Goal: Information Seeking & Learning: Learn about a topic

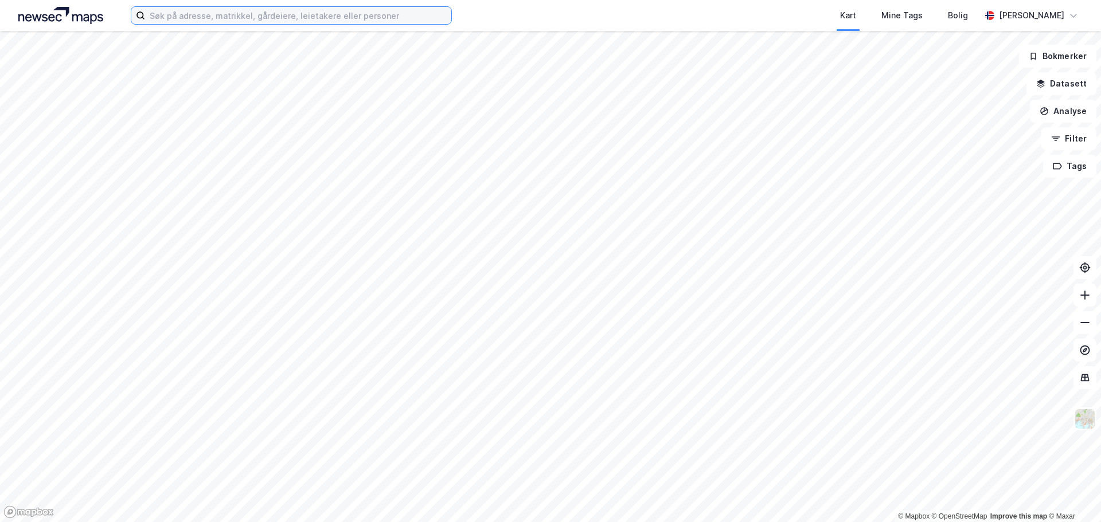
click at [207, 13] on input at bounding box center [298, 15] width 306 height 17
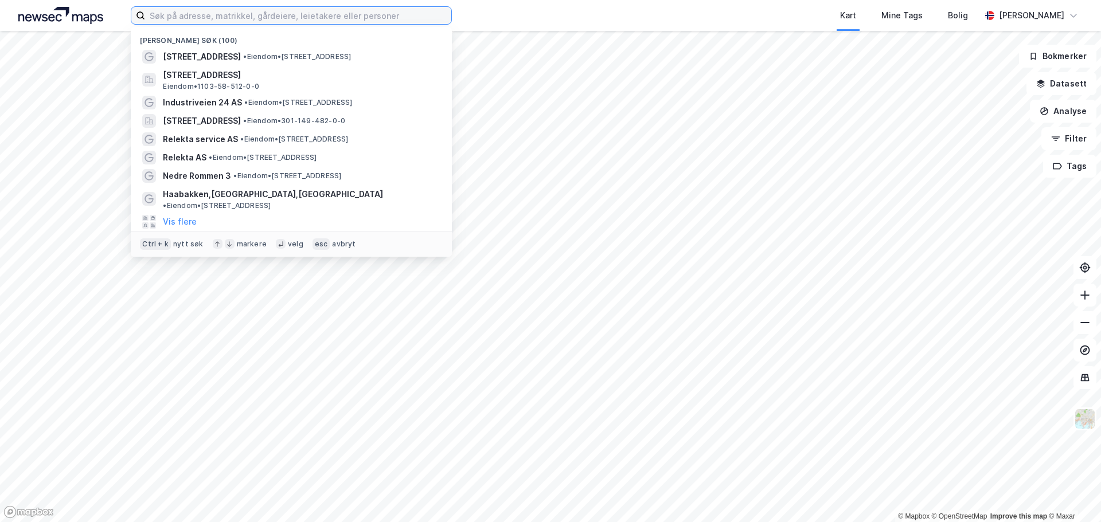
paste input "Kanalarmen 22"
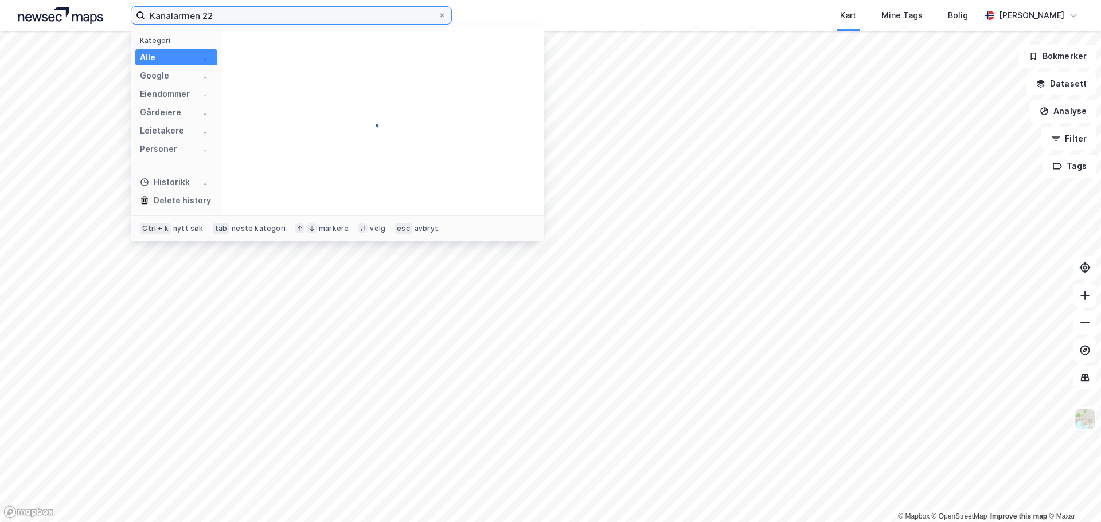
type input "Kanalarmen 22"
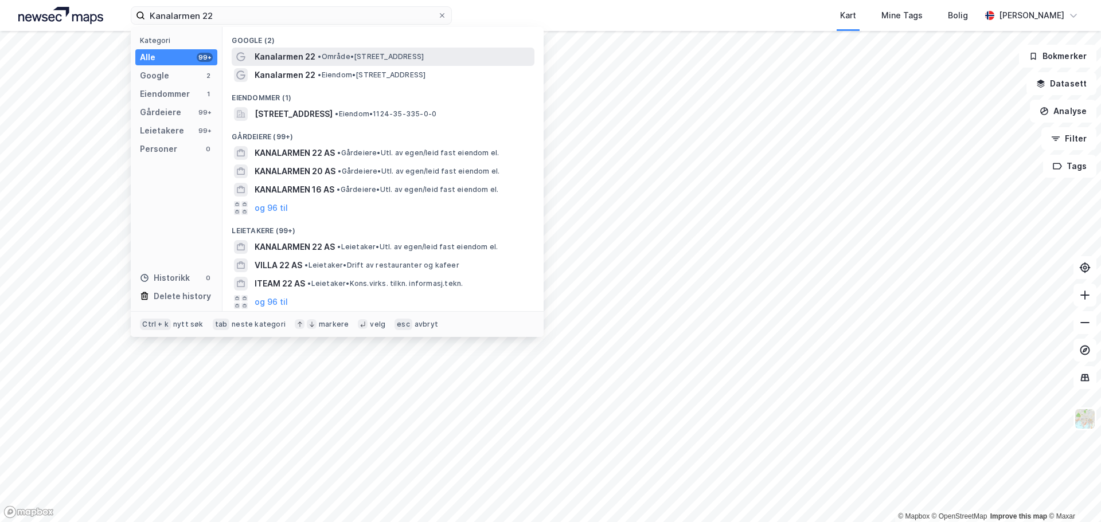
click at [385, 48] on div "Kanalarmen 22 • Område • [STREET_ADDRESS]" at bounding box center [383, 57] width 303 height 18
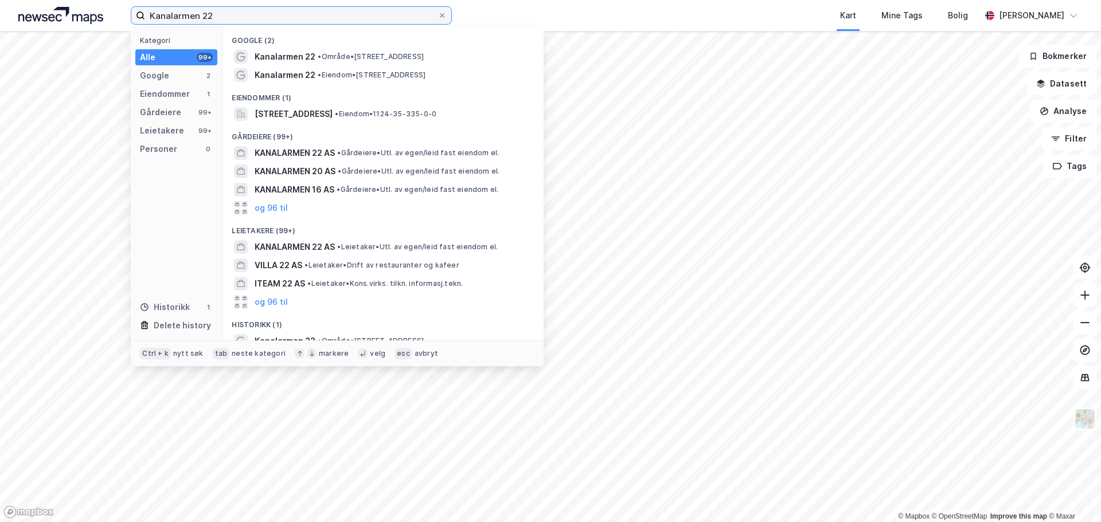
click at [247, 19] on input "Kanalarmen 22" at bounding box center [291, 15] width 292 height 17
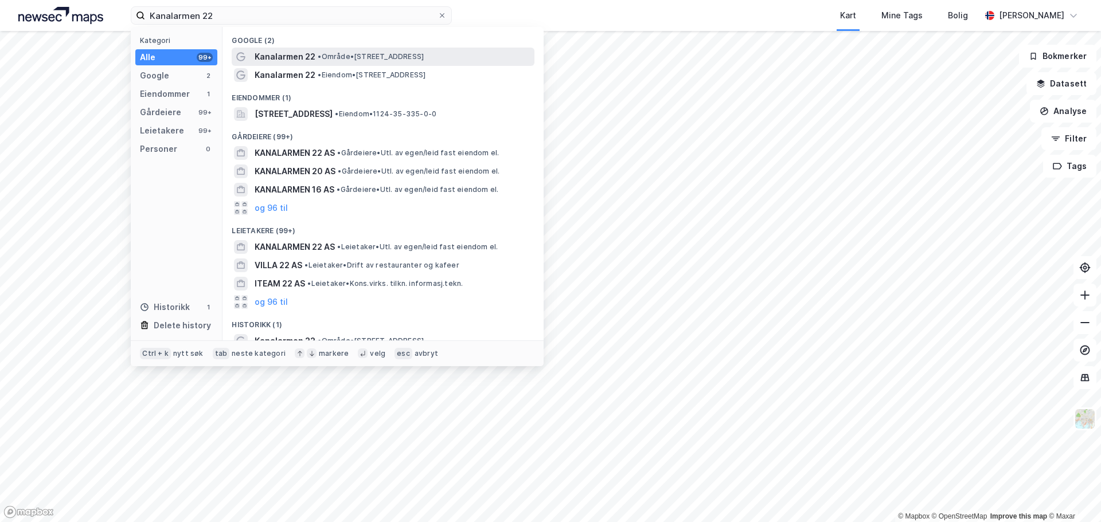
click at [290, 57] on span "Kanalarmen 22" at bounding box center [285, 57] width 61 height 14
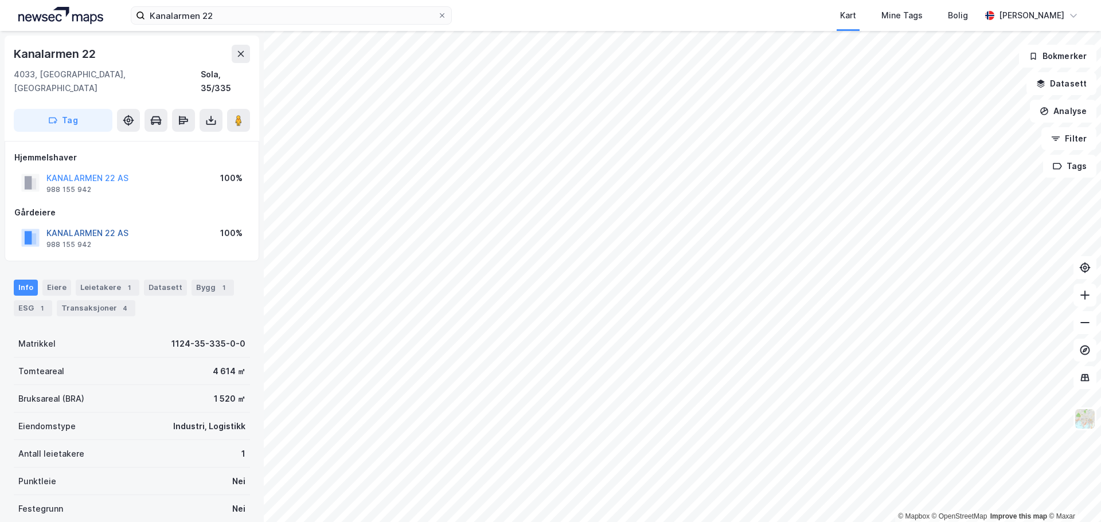
click at [0, 0] on button "KANALARMEN 22 AS" at bounding box center [0, 0] width 0 height 0
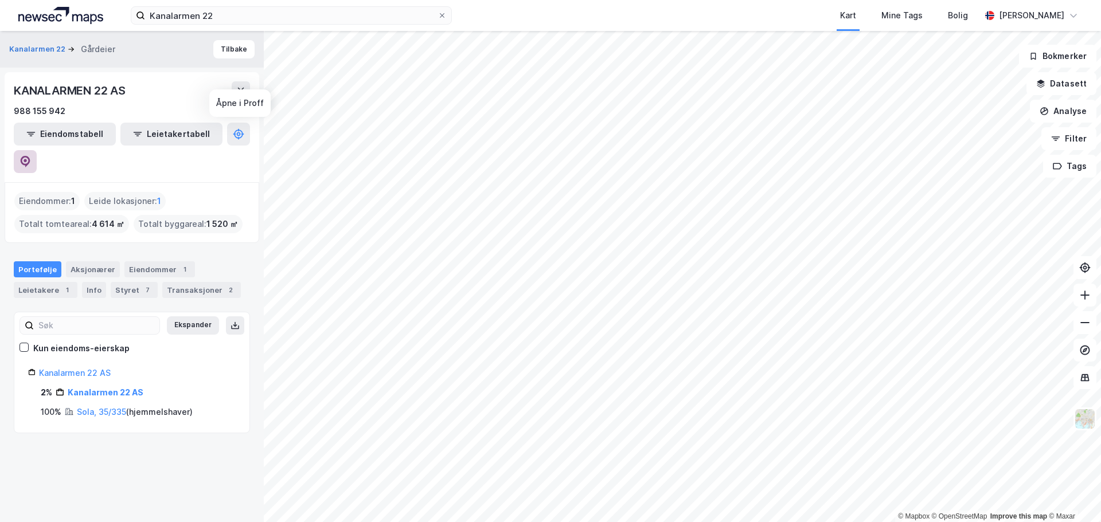
click at [37, 150] on button at bounding box center [25, 161] width 23 height 23
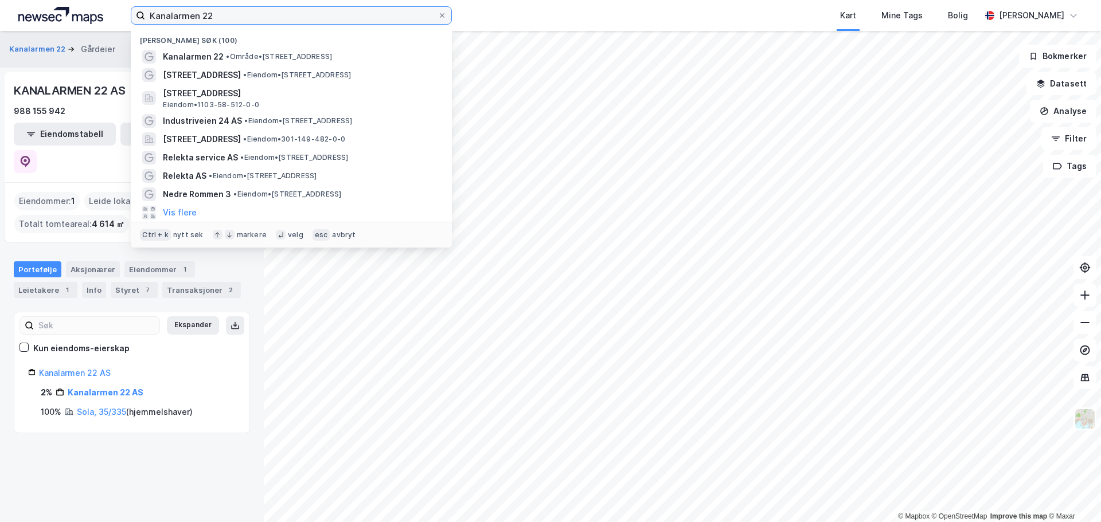
drag, startPoint x: 229, startPoint y: 13, endPoint x: 139, endPoint y: 12, distance: 89.5
click at [139, 17] on label "Kanalarmen 22" at bounding box center [291, 15] width 321 height 18
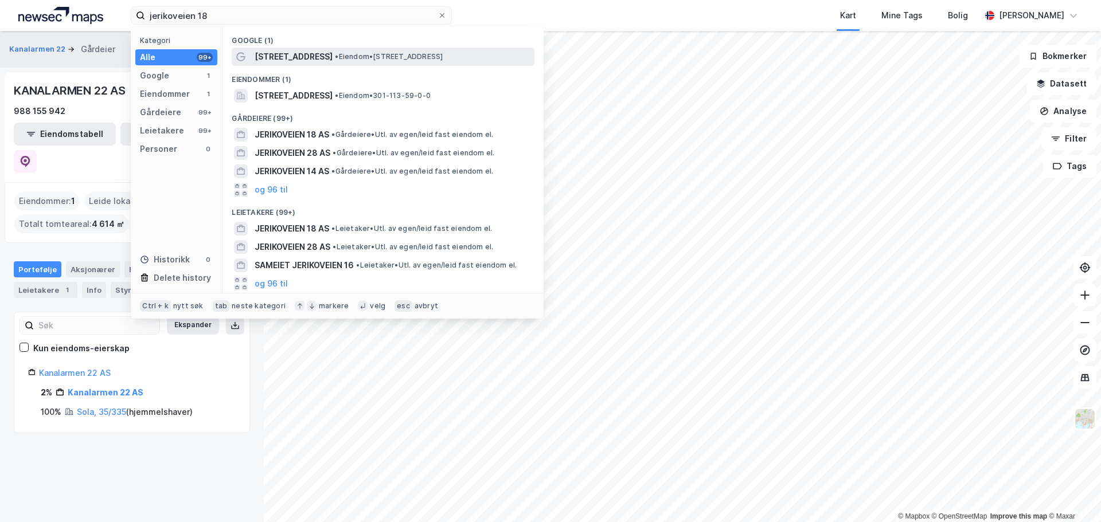
click at [300, 63] on span "Jerikoveien 18" at bounding box center [294, 57] width 78 height 14
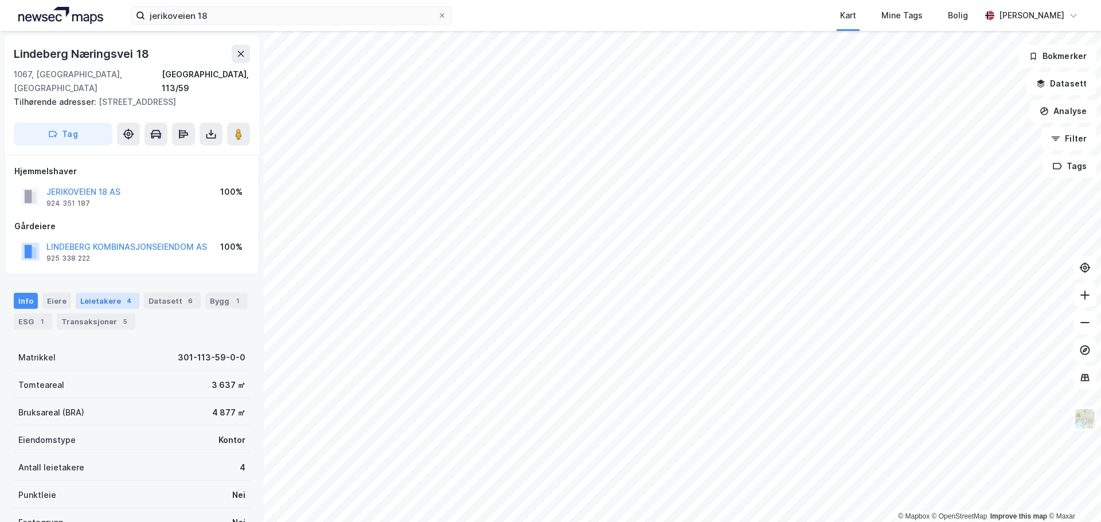
click at [125, 295] on div "4" at bounding box center [128, 300] width 11 height 11
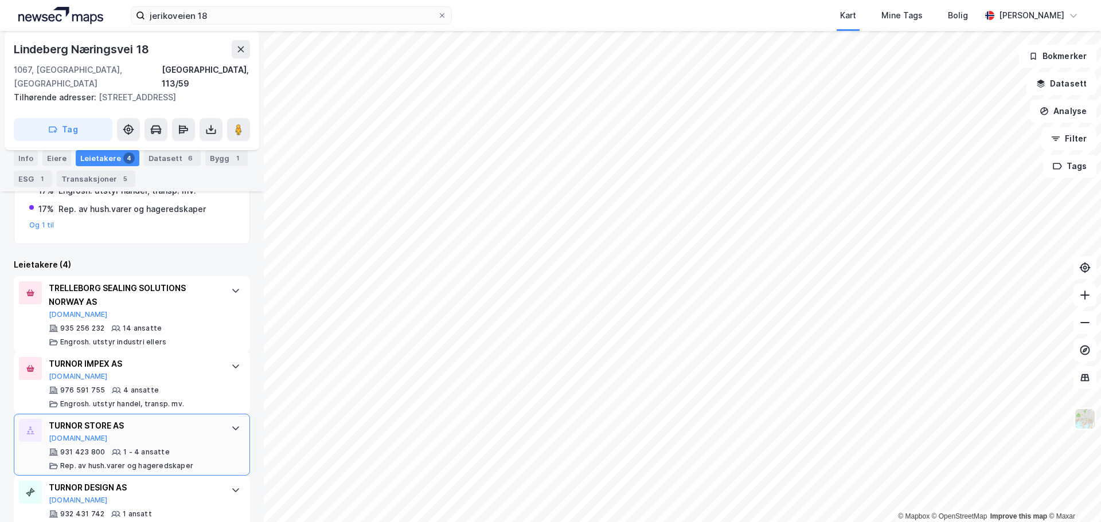
scroll to position [290, 0]
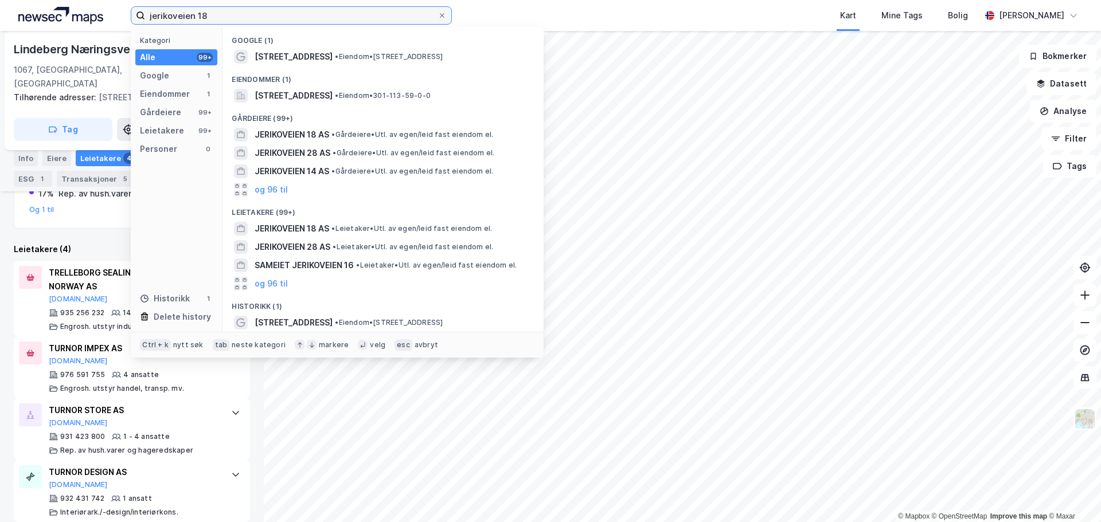
drag, startPoint x: 220, startPoint y: 17, endPoint x: 120, endPoint y: 17, distance: 99.8
click at [120, 17] on div "jerikoveien 18 Kategori Alle 99+ Google 1 Eiendommer 1 Gårdeiere 99+ Leietakere…" at bounding box center [550, 15] width 1101 height 31
type input "jernkroken 18"
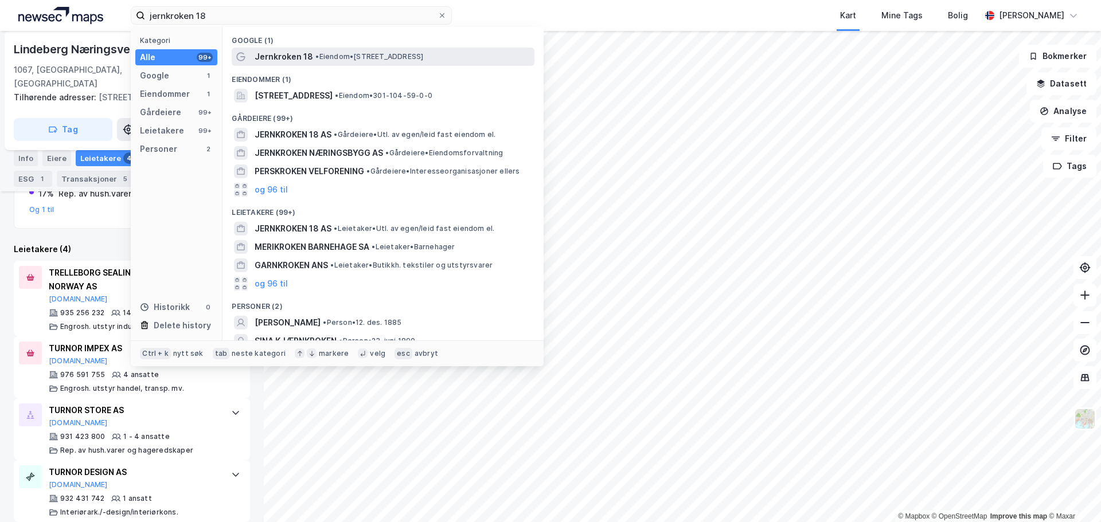
click at [399, 57] on span "• Eiendom • Jernkroken 18, 0976 Oslo" at bounding box center [369, 56] width 108 height 9
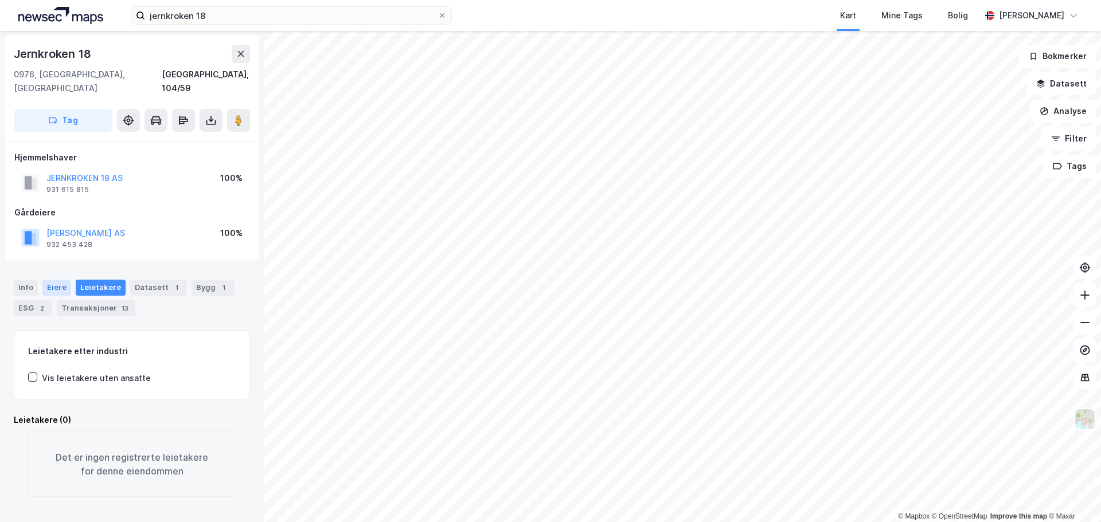
click at [58, 280] on div "Eiere" at bounding box center [56, 288] width 29 height 16
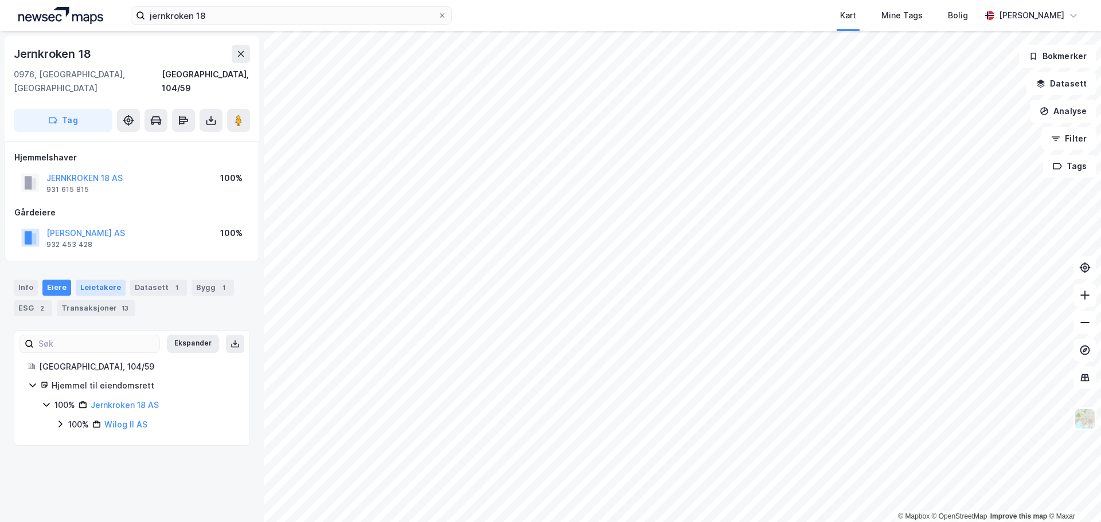
click at [93, 280] on div "Leietakere" at bounding box center [101, 288] width 50 height 16
